Goal: Transaction & Acquisition: Purchase product/service

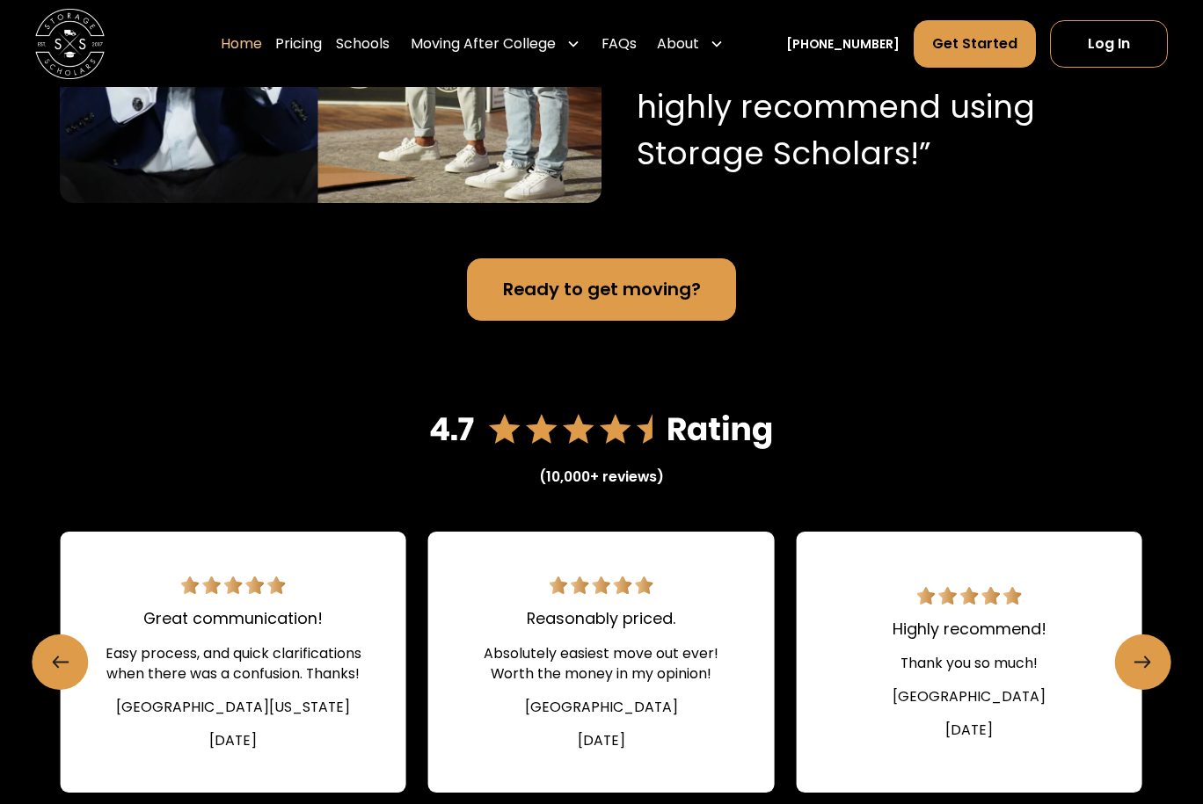
scroll to position [2056, 0]
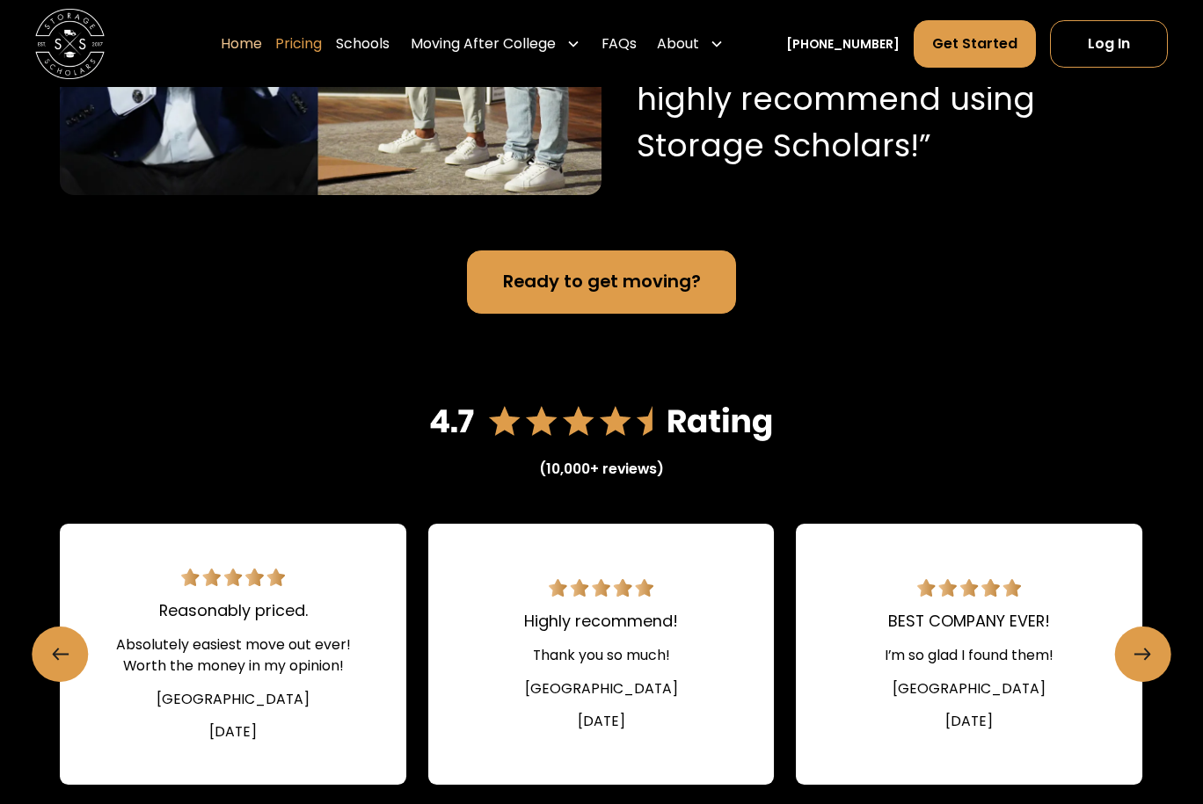
click at [322, 48] on link "Pricing" at bounding box center [298, 43] width 47 height 48
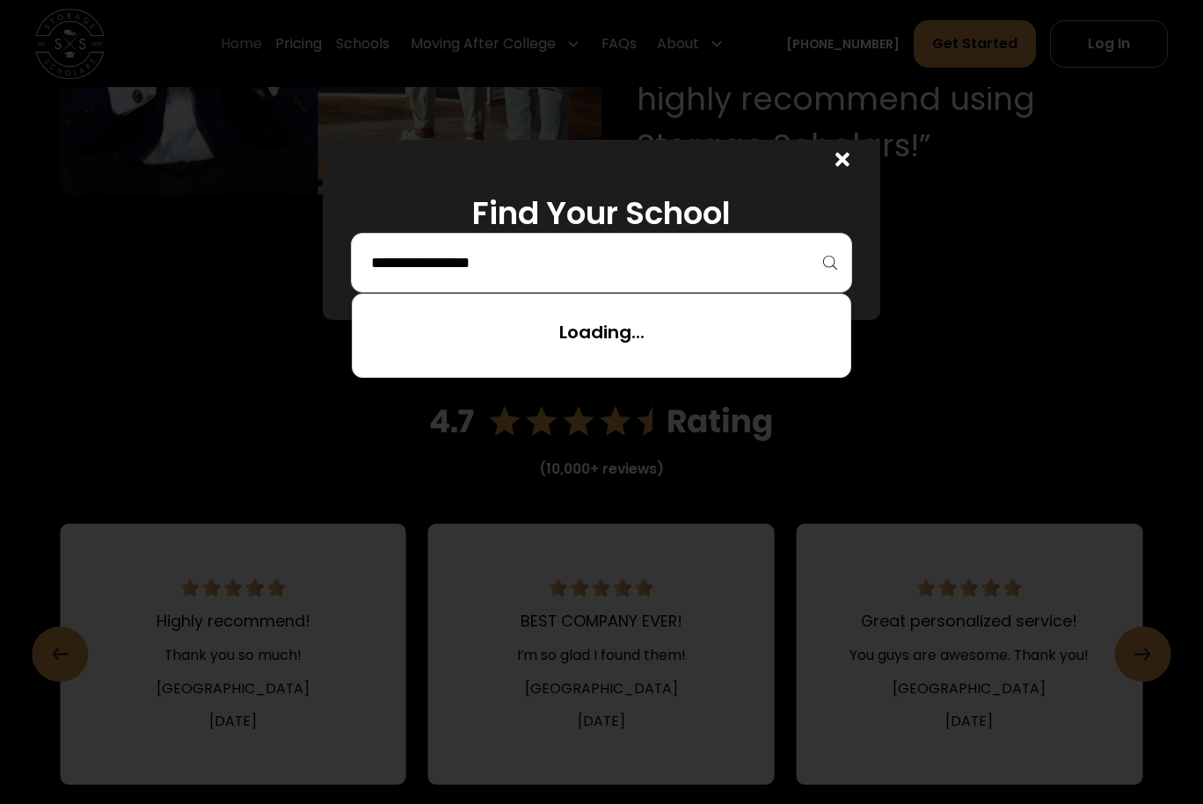
click at [452, 265] on input "search" at bounding box center [601, 263] width 465 height 30
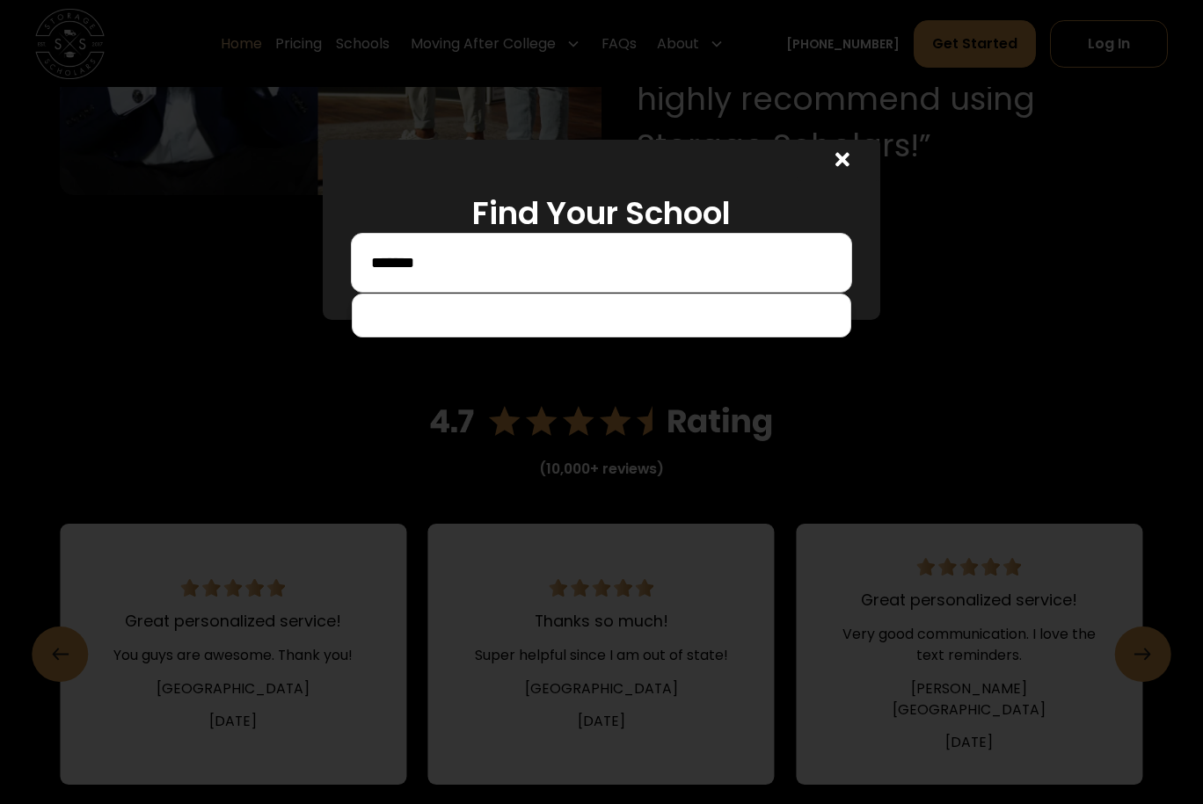
scroll to position [0, 0]
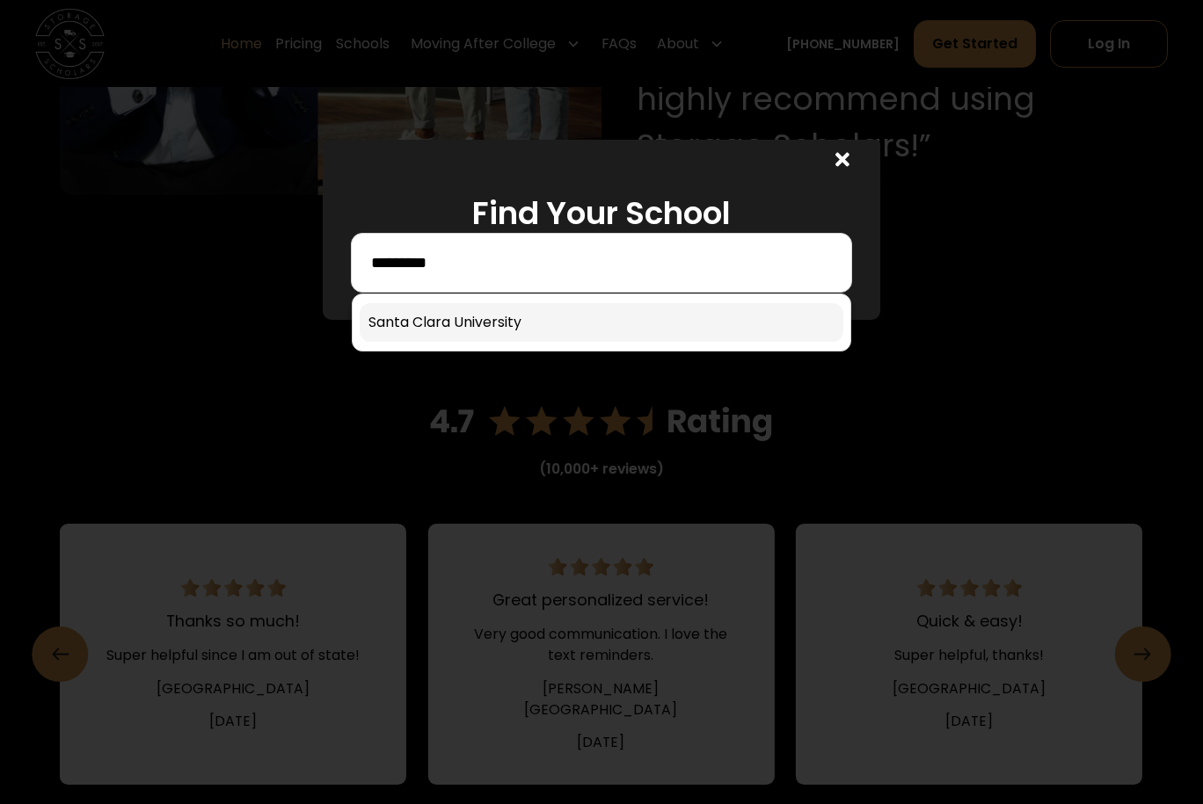
type input "*********"
click at [512, 334] on link at bounding box center [602, 322] width 484 height 39
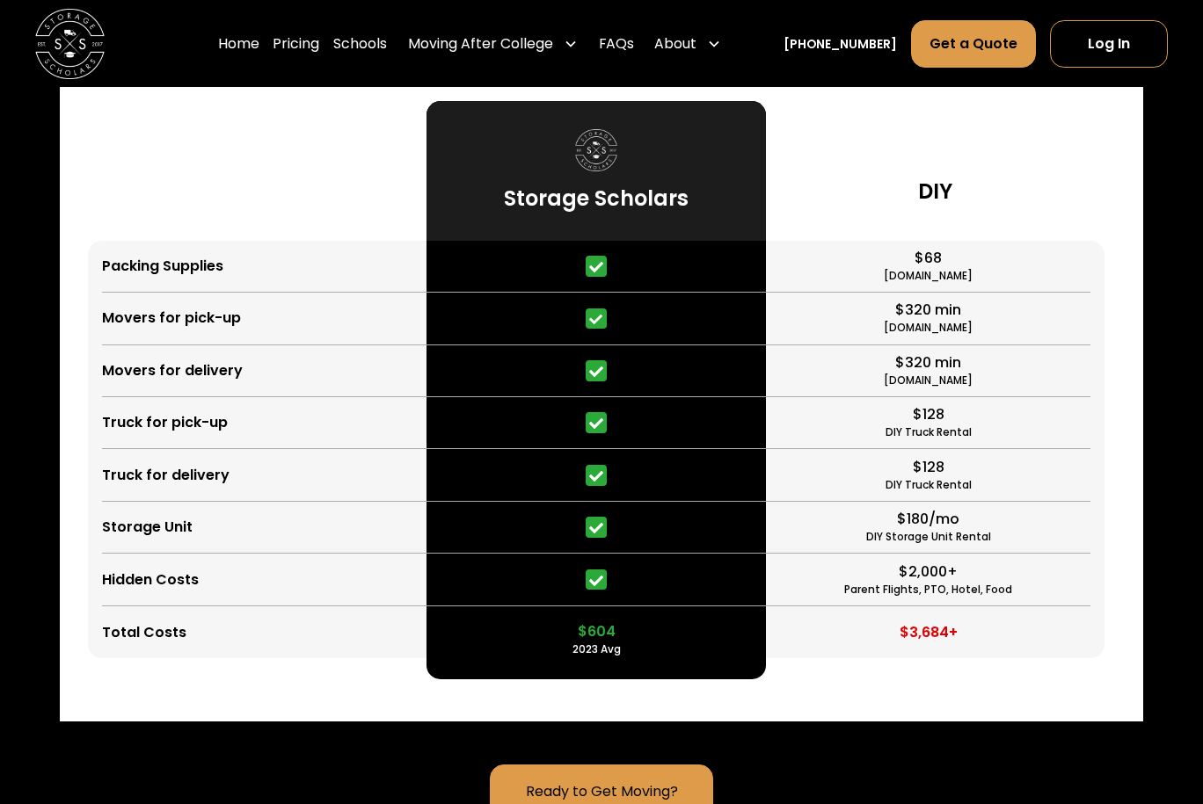
scroll to position [4438, 0]
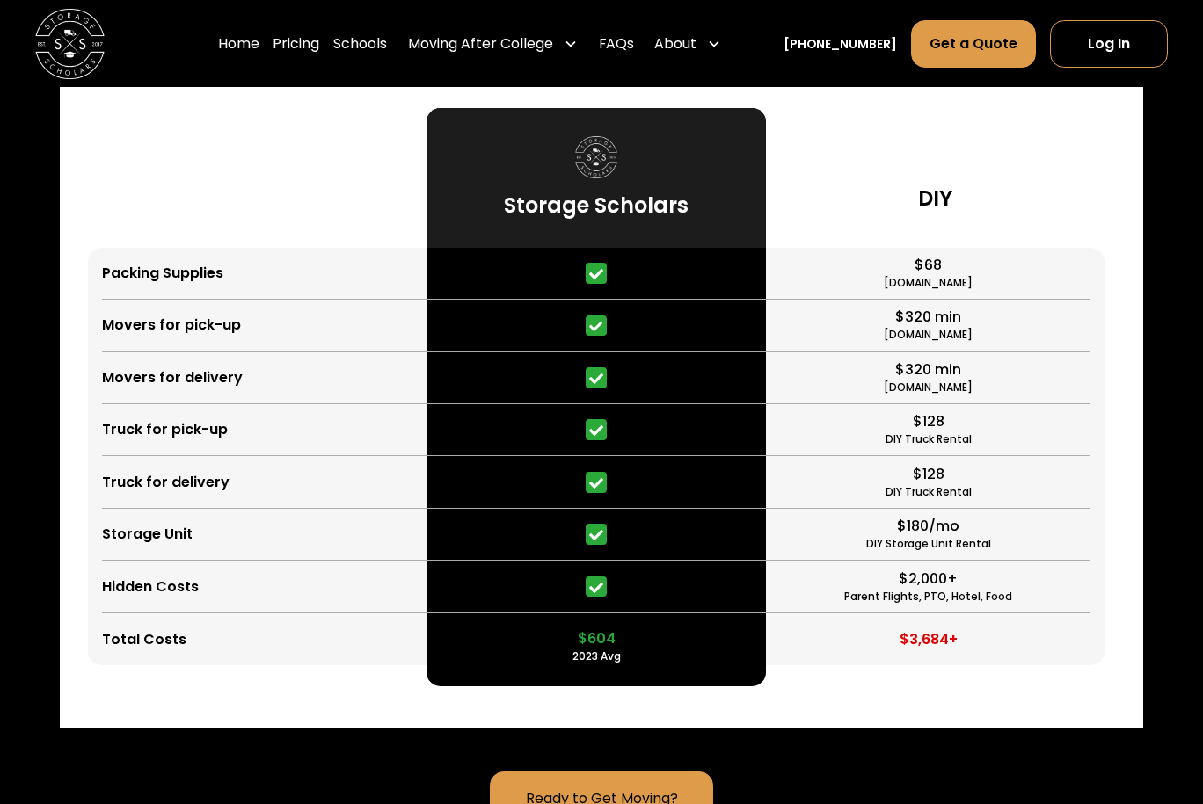
click at [768, 188] on div "DIY" at bounding box center [935, 178] width 338 height 140
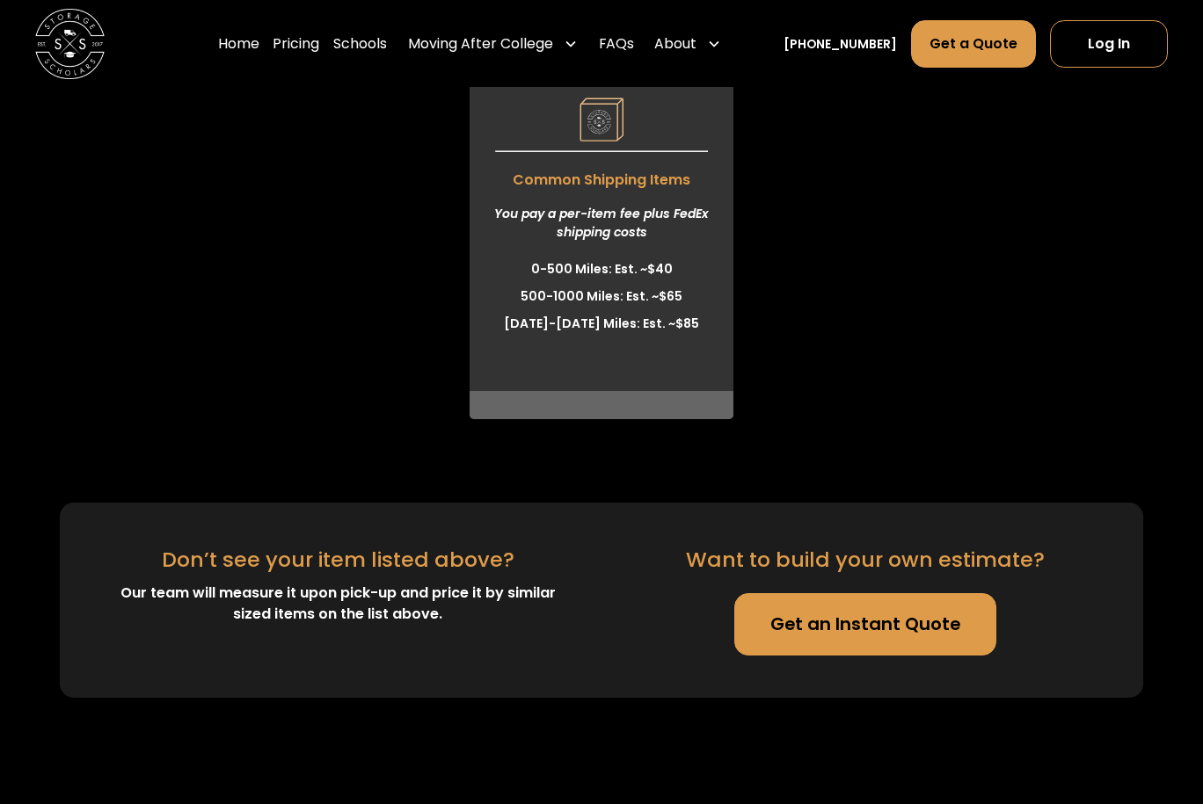
scroll to position [6085, 0]
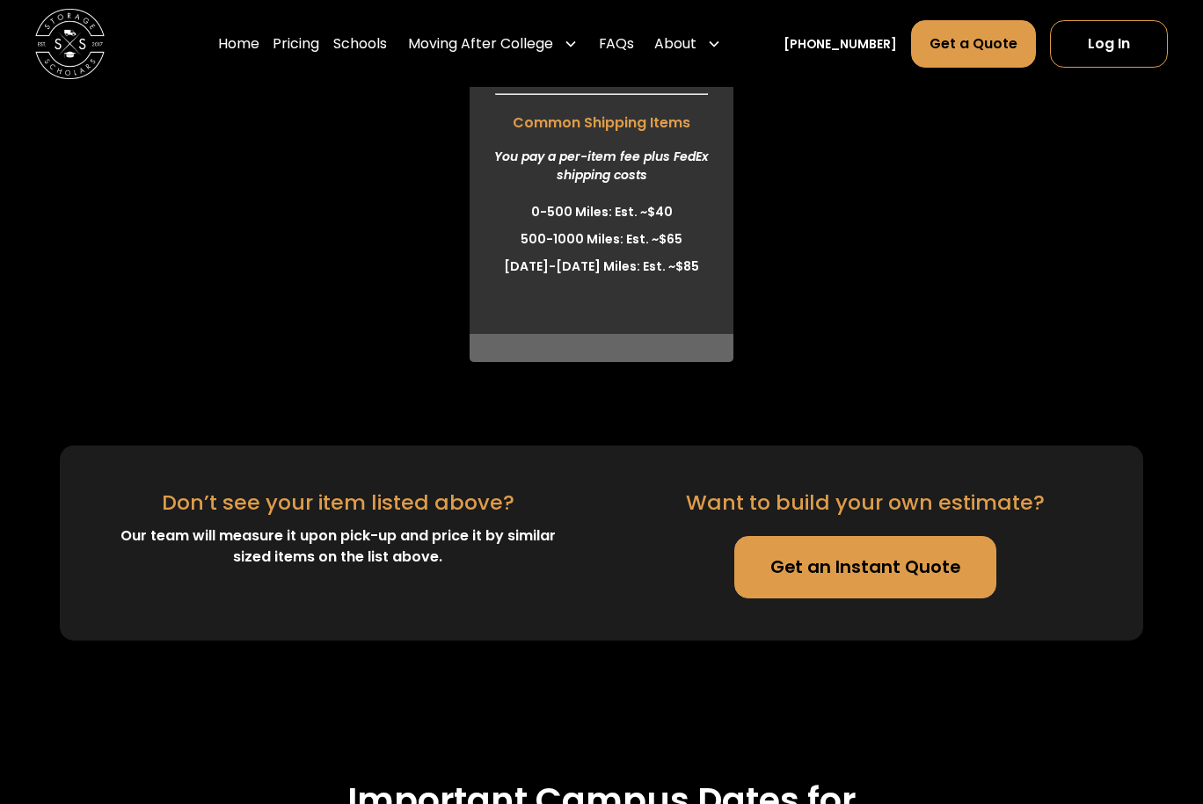
click at [815, 562] on link "Get an Instant Quote" at bounding box center [864, 567] width 261 height 62
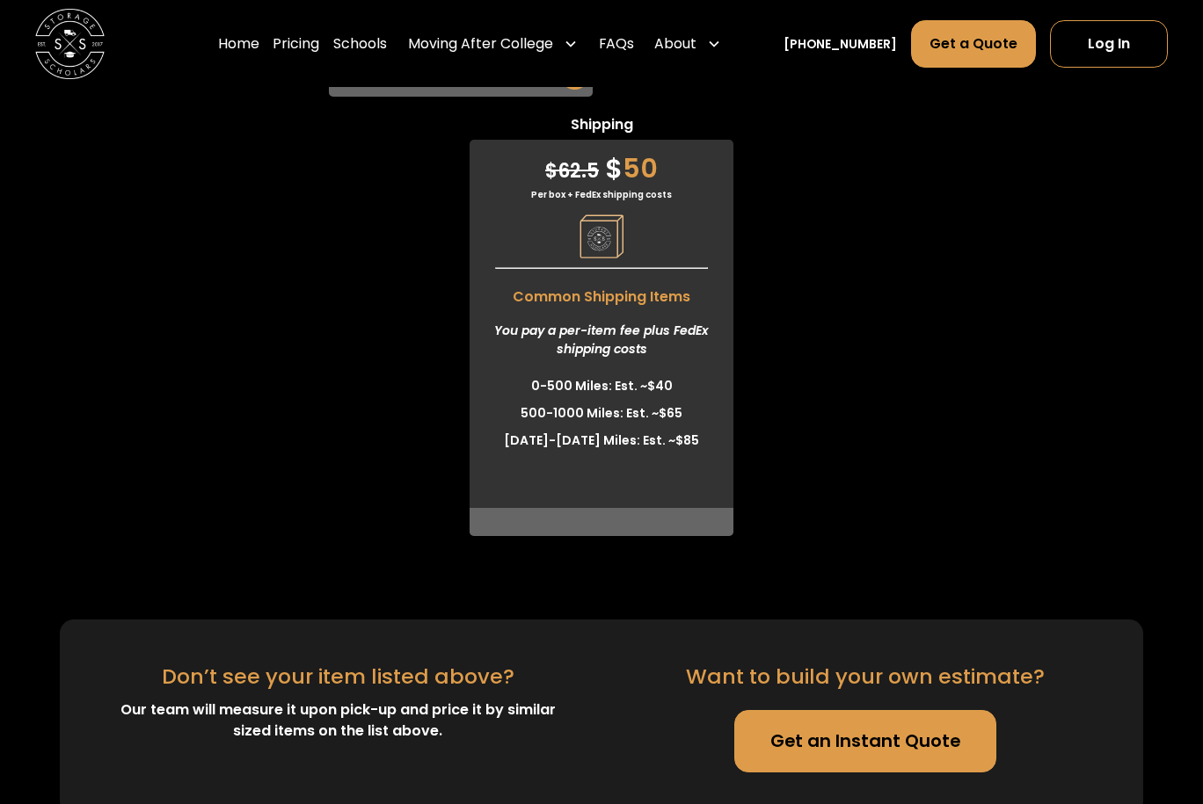
scroll to position [5904, 0]
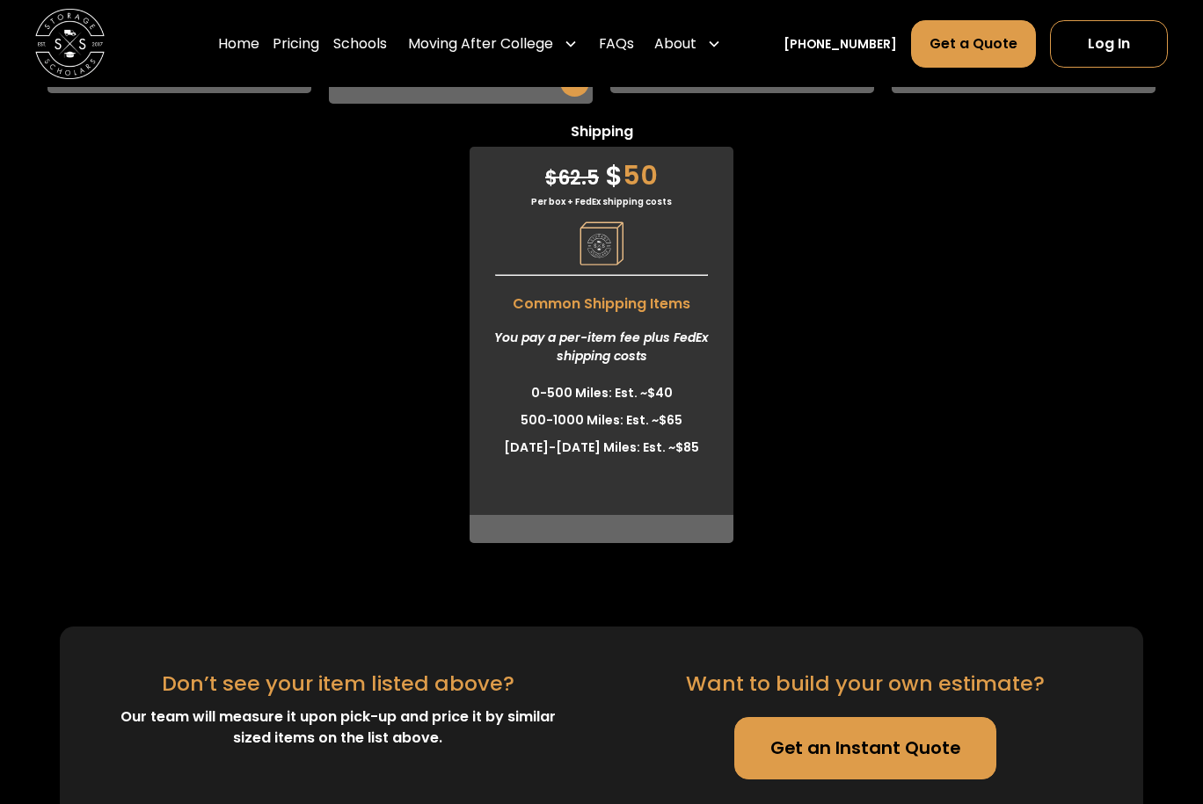
click at [588, 195] on div "Per box + FedEx shipping costs" at bounding box center [602, 201] width 264 height 13
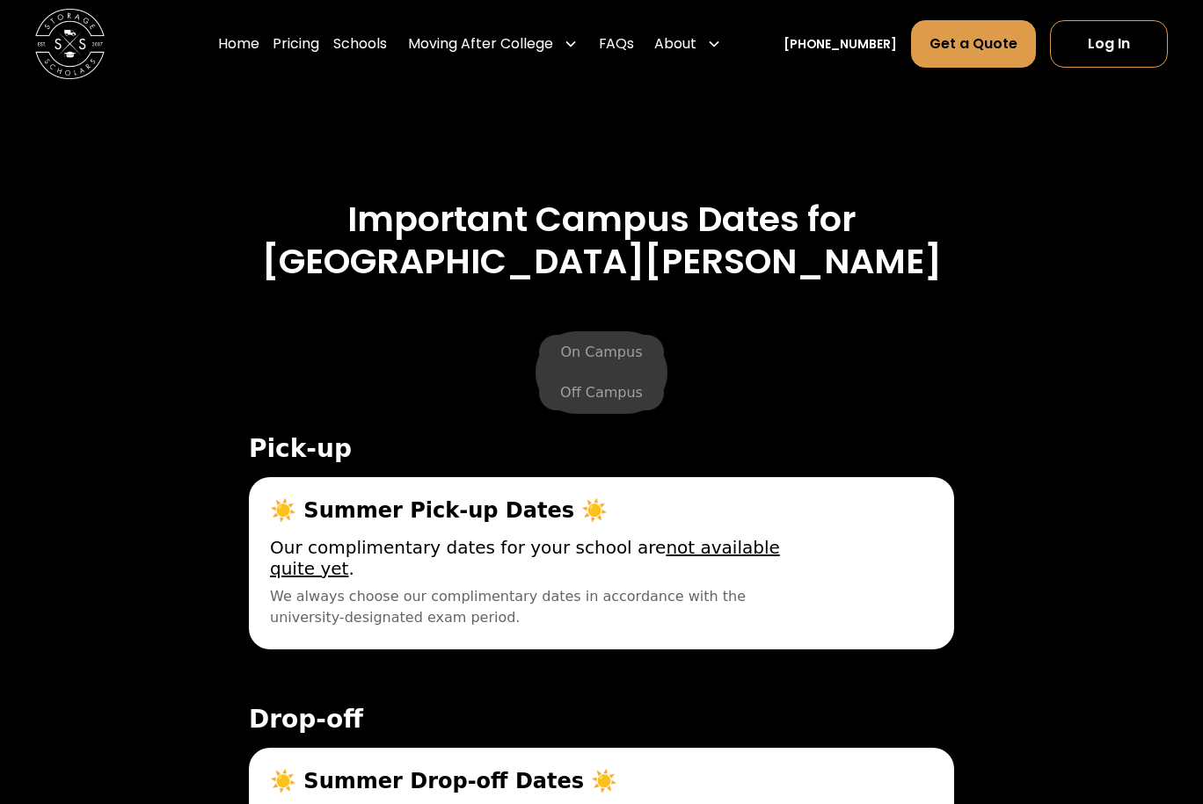
scroll to position [6670, 0]
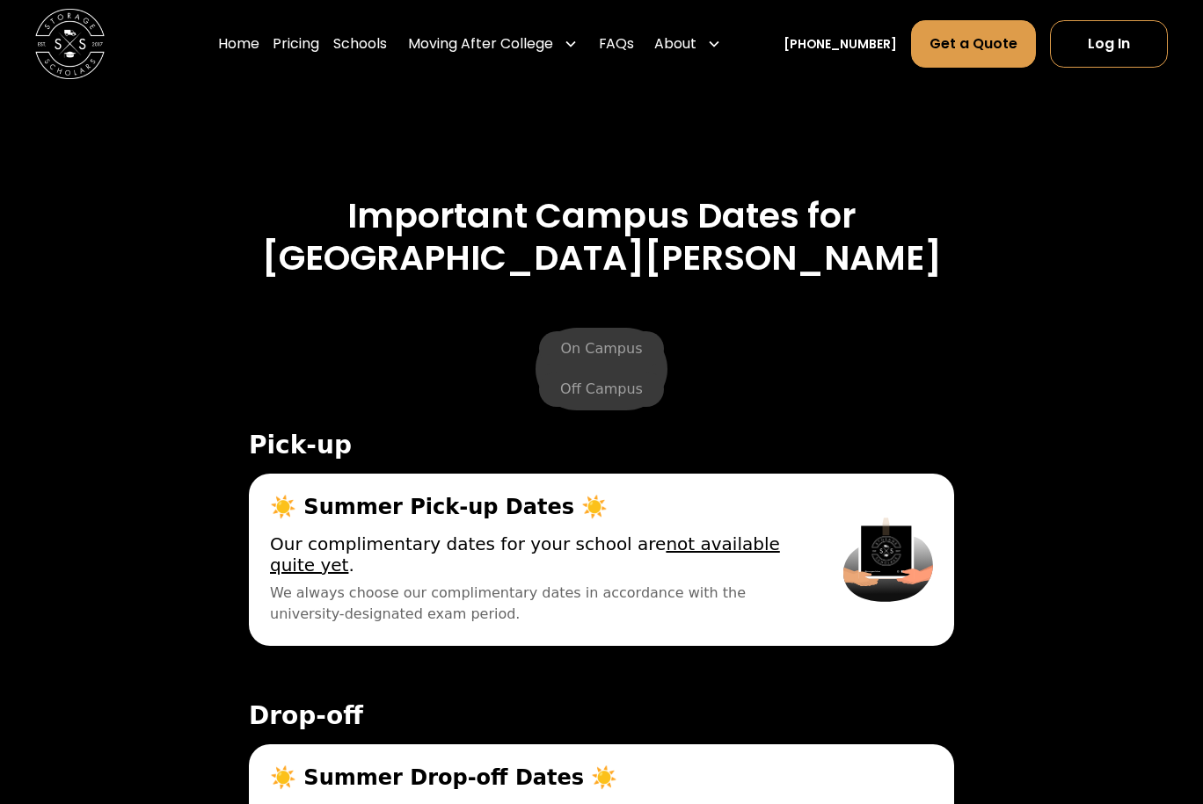
click at [804, 123] on div "Summer Storage December 20-21, 2023 December Pick-Ups (for Spring and Summer St…" at bounding box center [601, 658] width 1082 height 1093
